Goal: Transaction & Acquisition: Download file/media

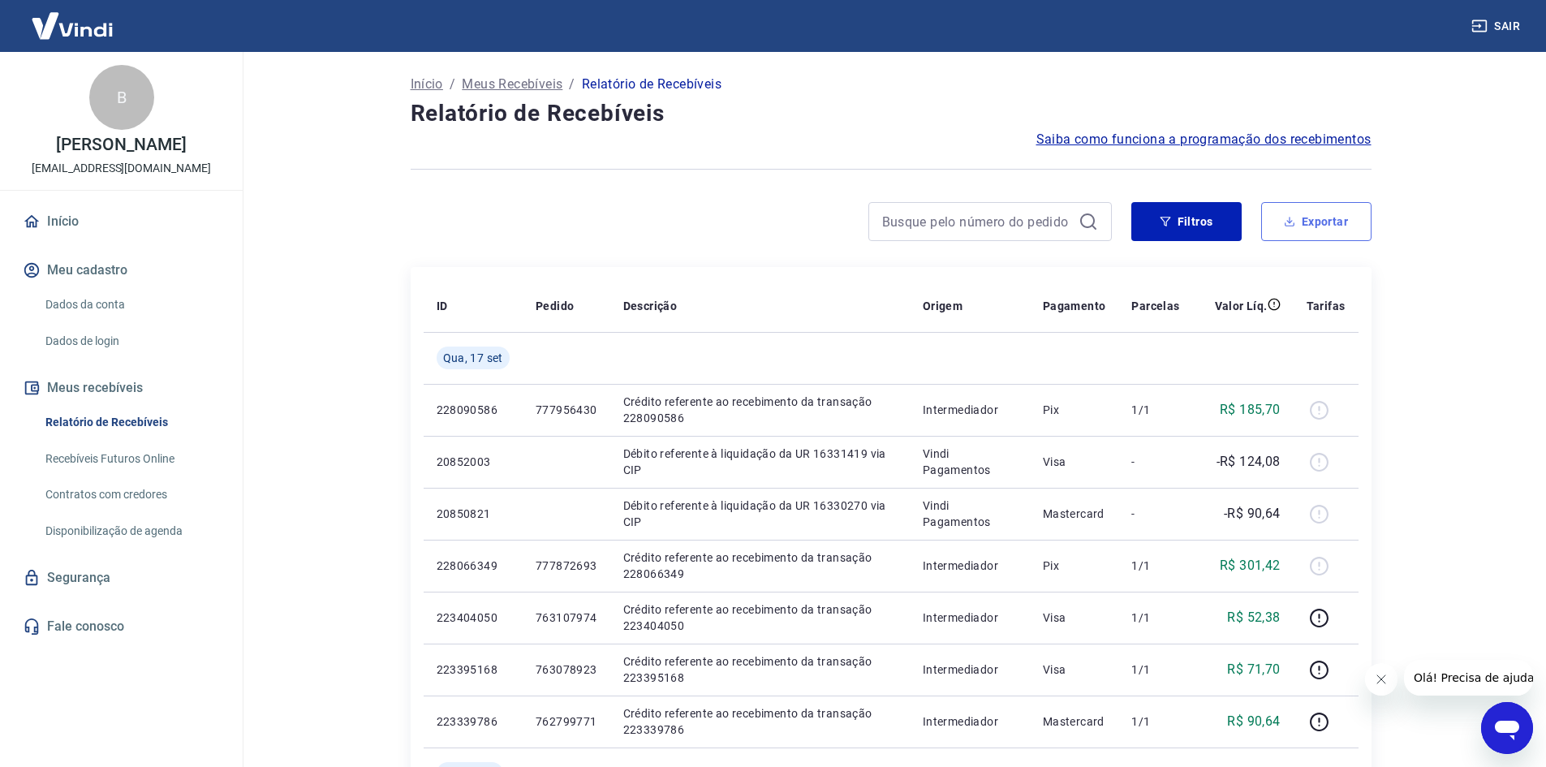
click at [1295, 225] on icon "button" at bounding box center [1288, 221] width 11 height 11
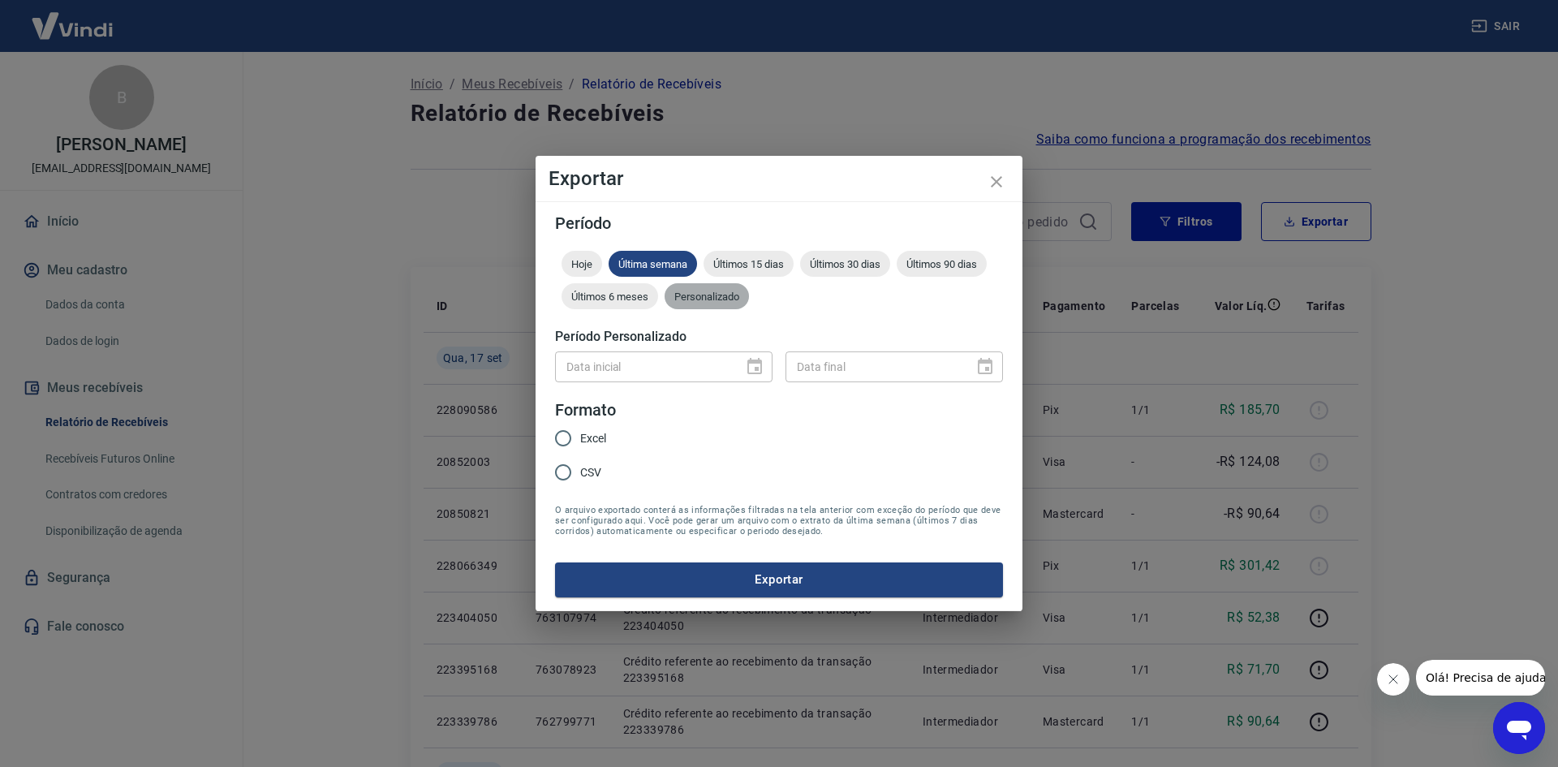
click at [694, 288] on div "Personalizado" at bounding box center [706, 296] width 84 height 26
drag, startPoint x: 751, startPoint y: 350, endPoint x: 750, endPoint y: 359, distance: 9.1
click at [750, 359] on button "Choose date" at bounding box center [754, 366] width 32 height 32
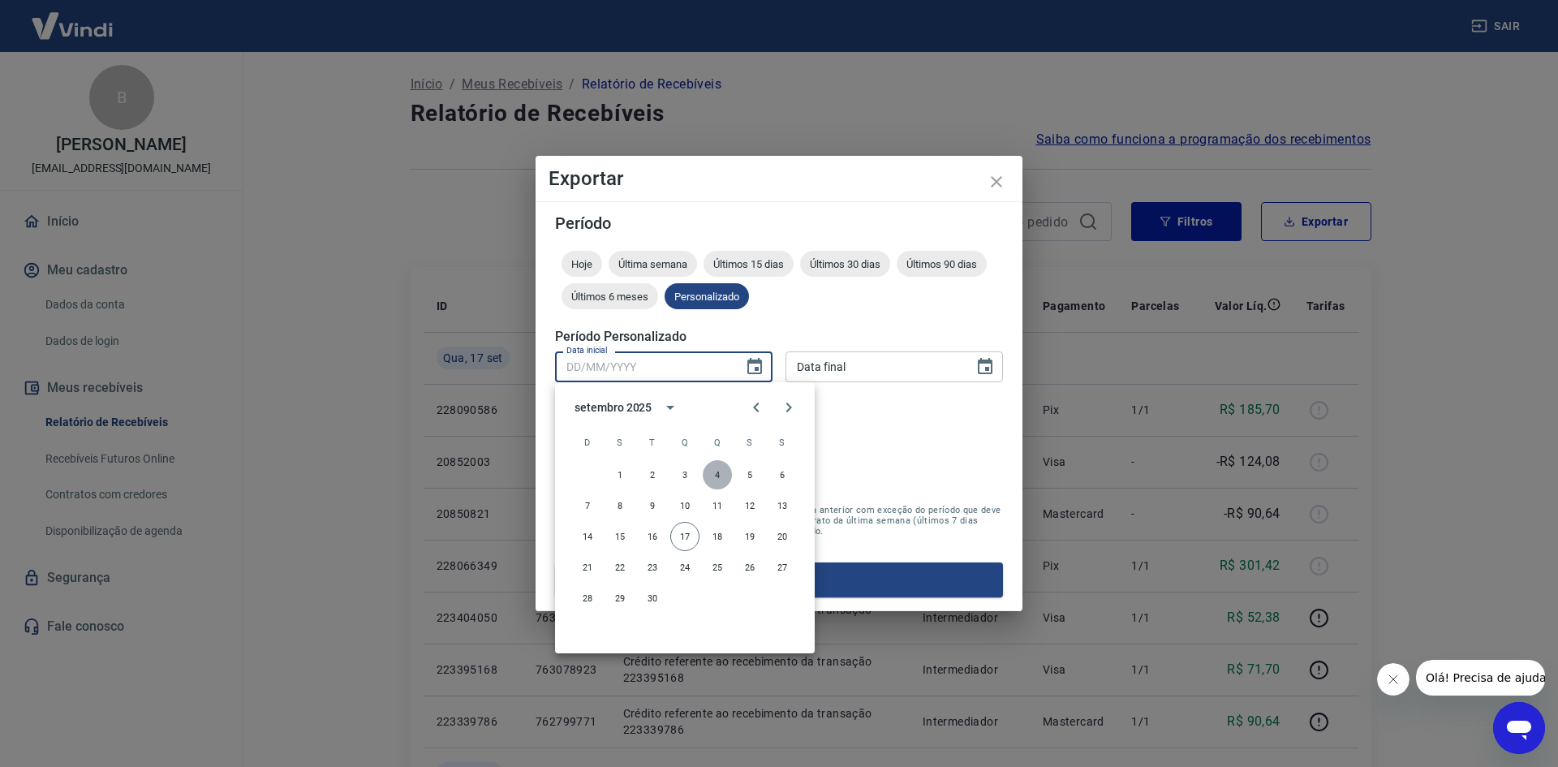
drag, startPoint x: 712, startPoint y: 471, endPoint x: 892, endPoint y: 371, distance: 206.3
click at [713, 471] on button "4" at bounding box center [717, 474] width 29 height 29
type input "04/09/2025"
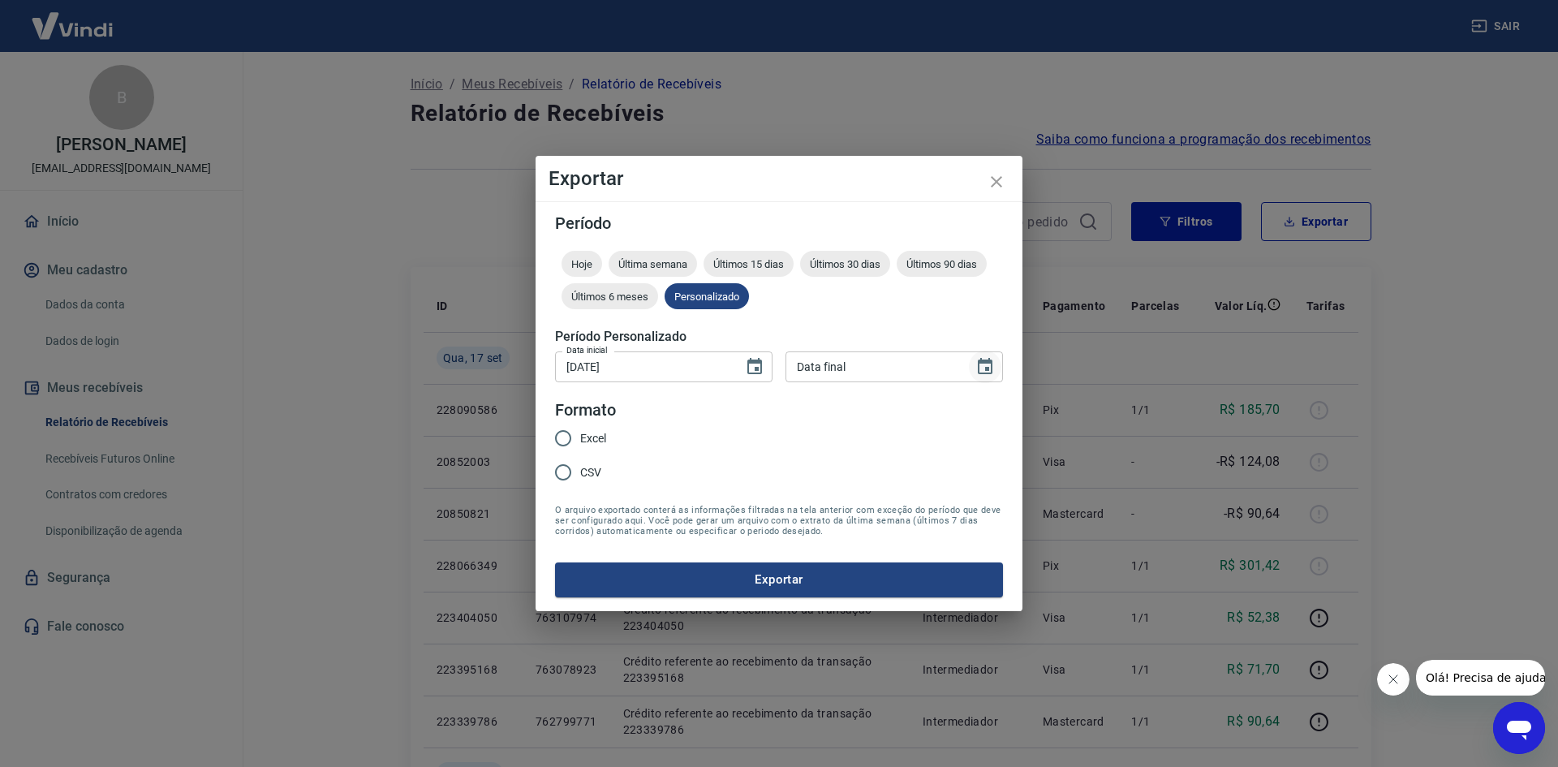
click at [981, 373] on icon "Choose date" at bounding box center [985, 366] width 15 height 16
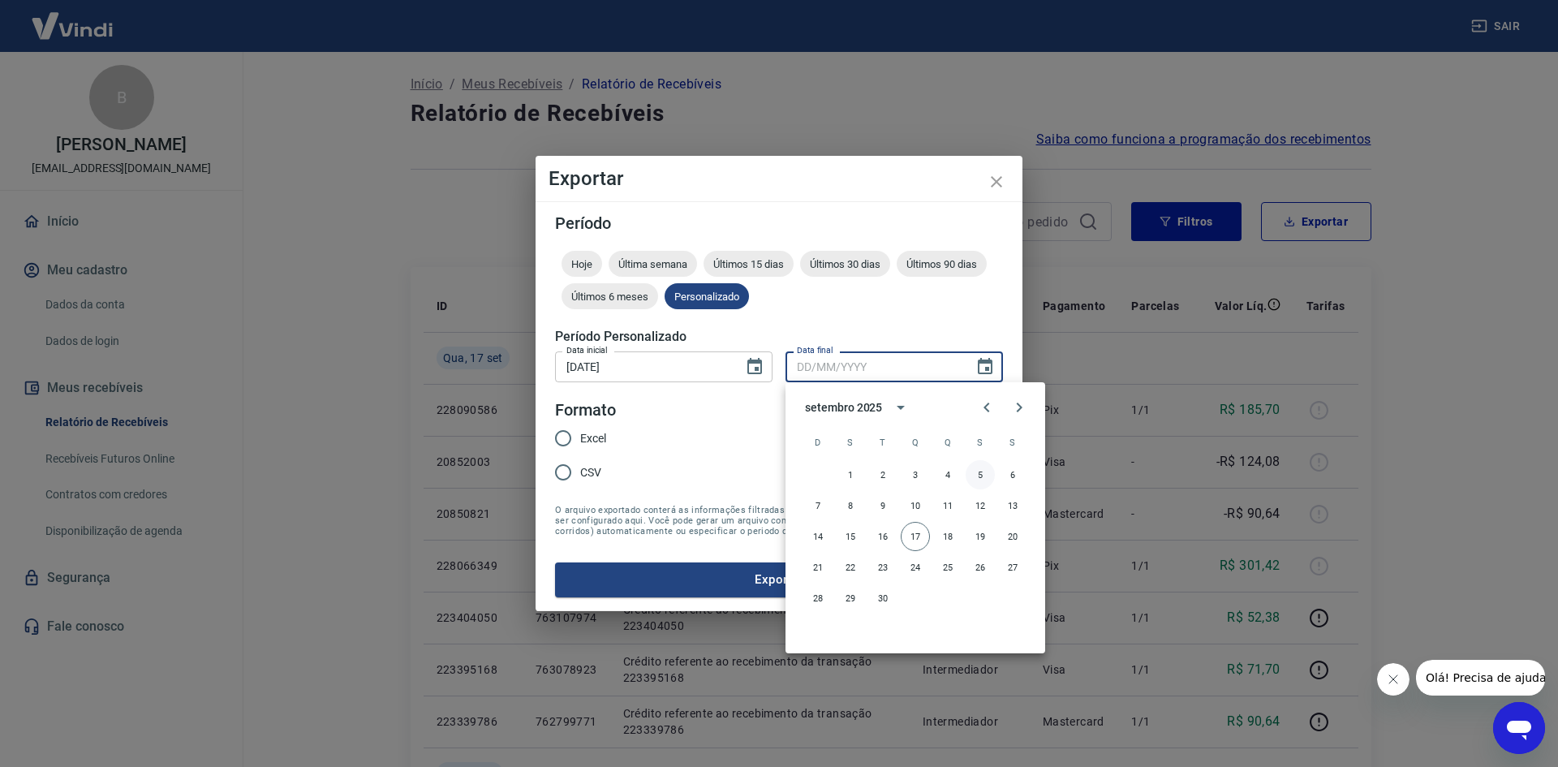
click at [987, 473] on button "5" at bounding box center [979, 474] width 29 height 29
type input "05/09/2025"
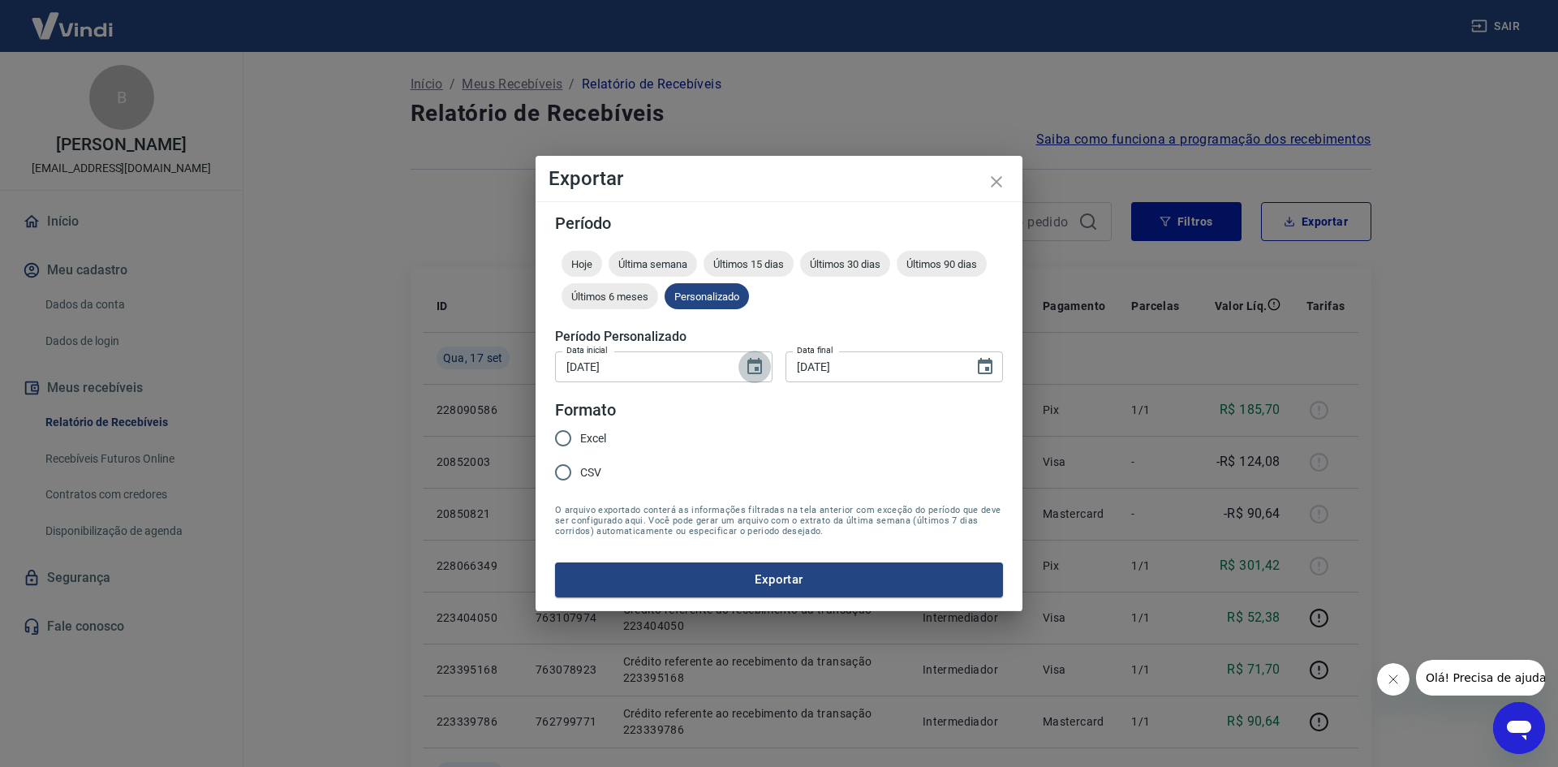
click at [754, 363] on icon "Choose date, selected date is 4 de set de 2025" at bounding box center [754, 366] width 15 height 16
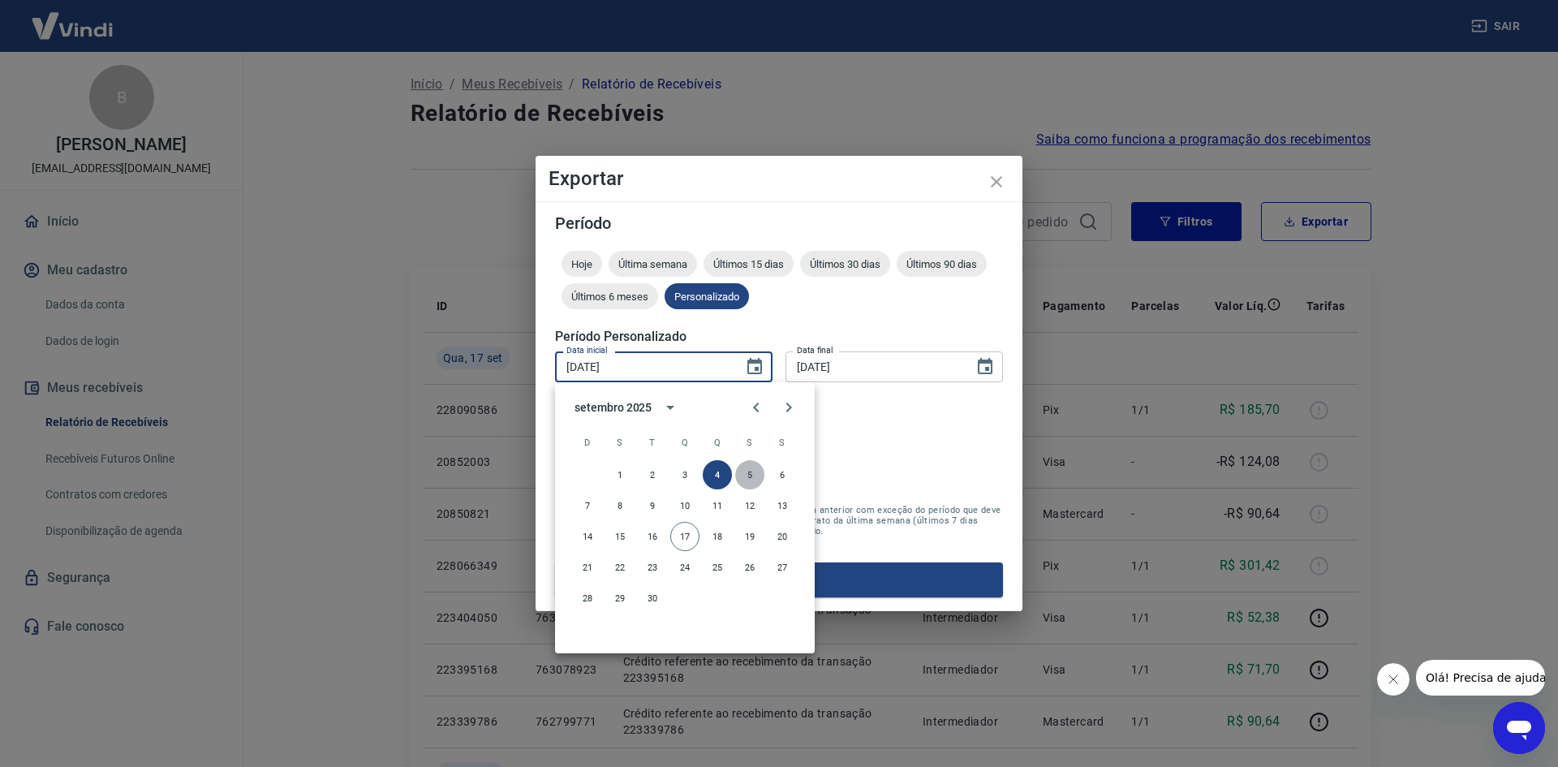
click at [746, 476] on button "5" at bounding box center [749, 474] width 29 height 29
type input "05/09/2025"
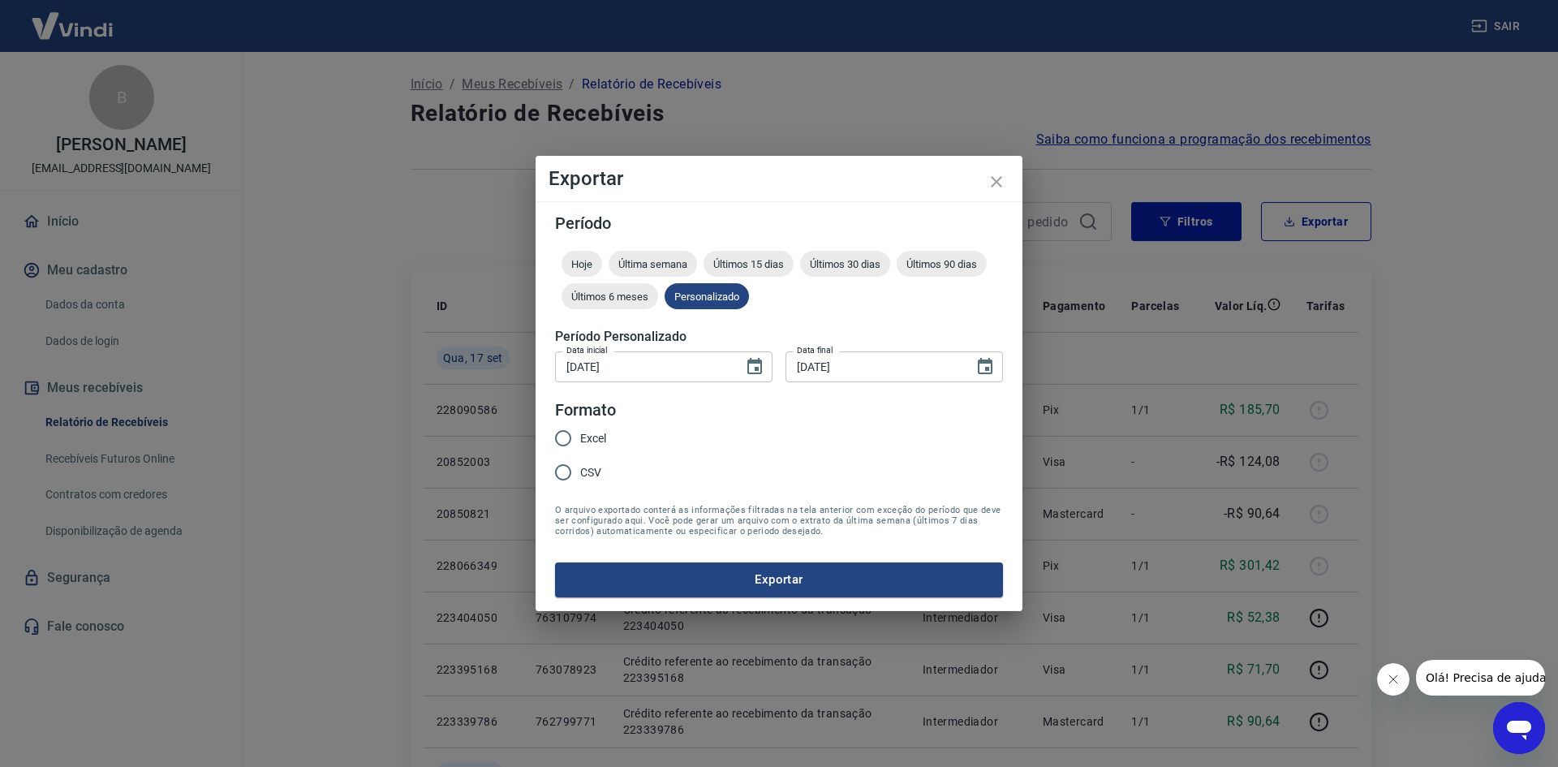
drag, startPoint x: 594, startPoint y: 442, endPoint x: 603, endPoint y: 467, distance: 26.7
click at [594, 441] on span "Excel" at bounding box center [593, 438] width 26 height 17
click at [580, 441] on input "Excel" at bounding box center [563, 438] width 34 height 34
radio input "true"
click at [646, 570] on button "Exportar" at bounding box center [779, 579] width 448 height 34
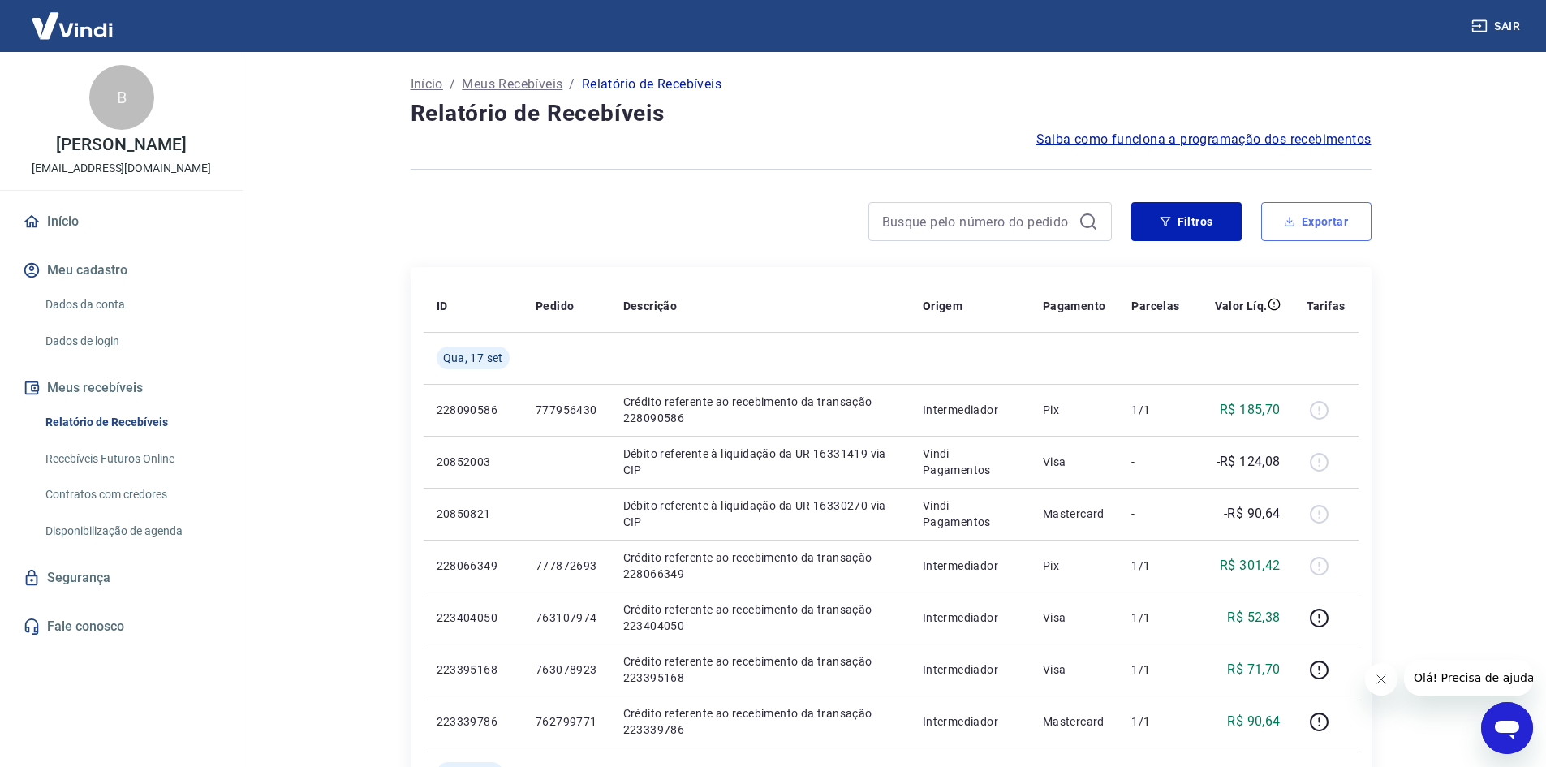
click at [1305, 207] on button "Exportar" at bounding box center [1316, 221] width 110 height 39
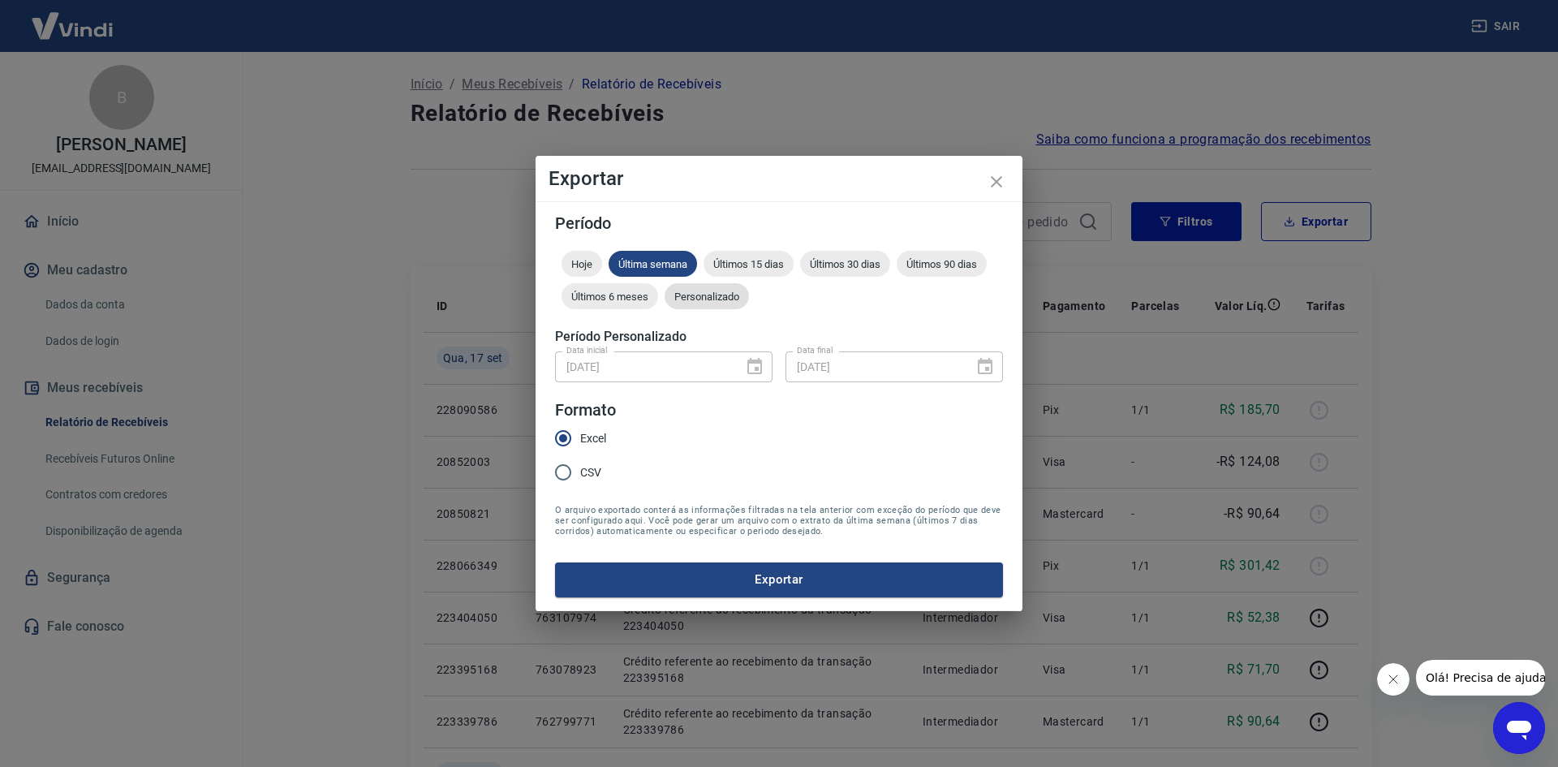
click at [710, 296] on span "Personalizado" at bounding box center [706, 296] width 84 height 12
click at [748, 373] on icon "Choose date, selected date is 5 de set de 2025" at bounding box center [754, 366] width 15 height 16
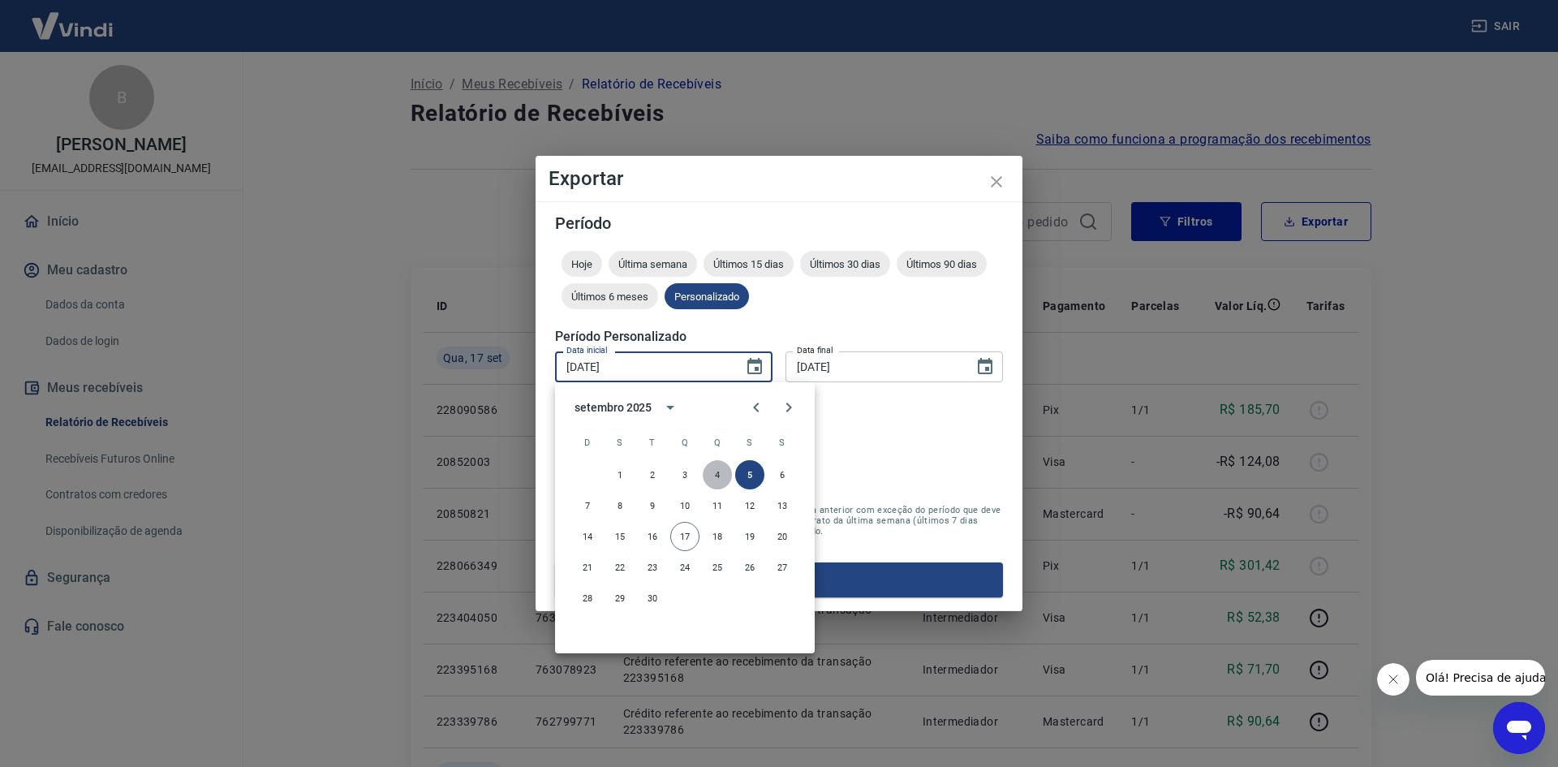
click at [719, 475] on button "4" at bounding box center [717, 474] width 29 height 29
type input "04/09/2025"
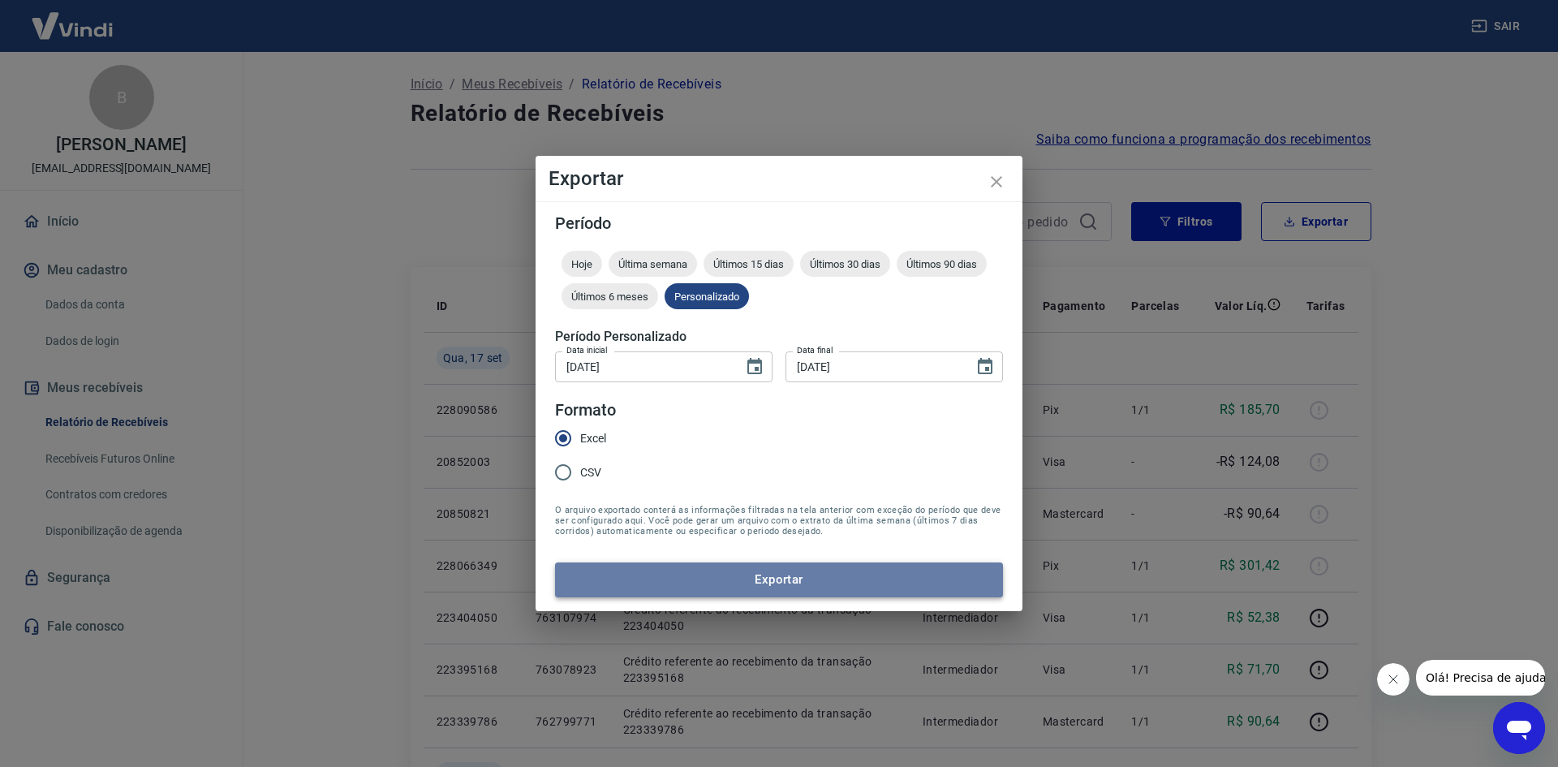
click at [723, 570] on button "Exportar" at bounding box center [779, 579] width 448 height 34
